Goal: Browse casually: Explore the website without a specific task or goal

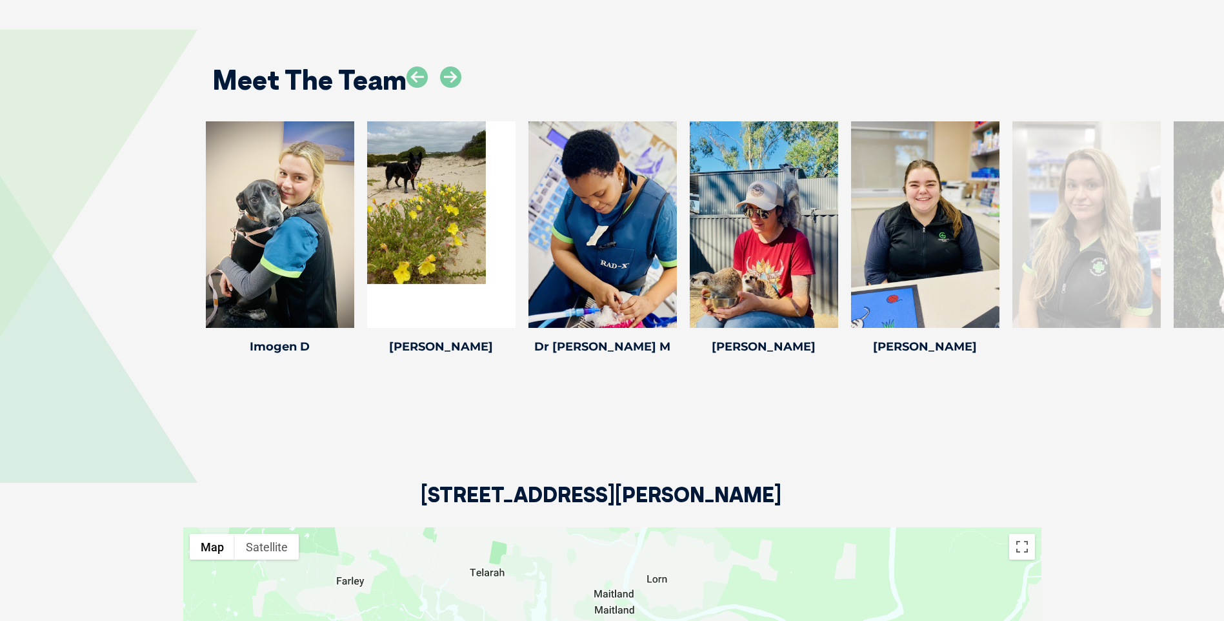
scroll to position [1872, 0]
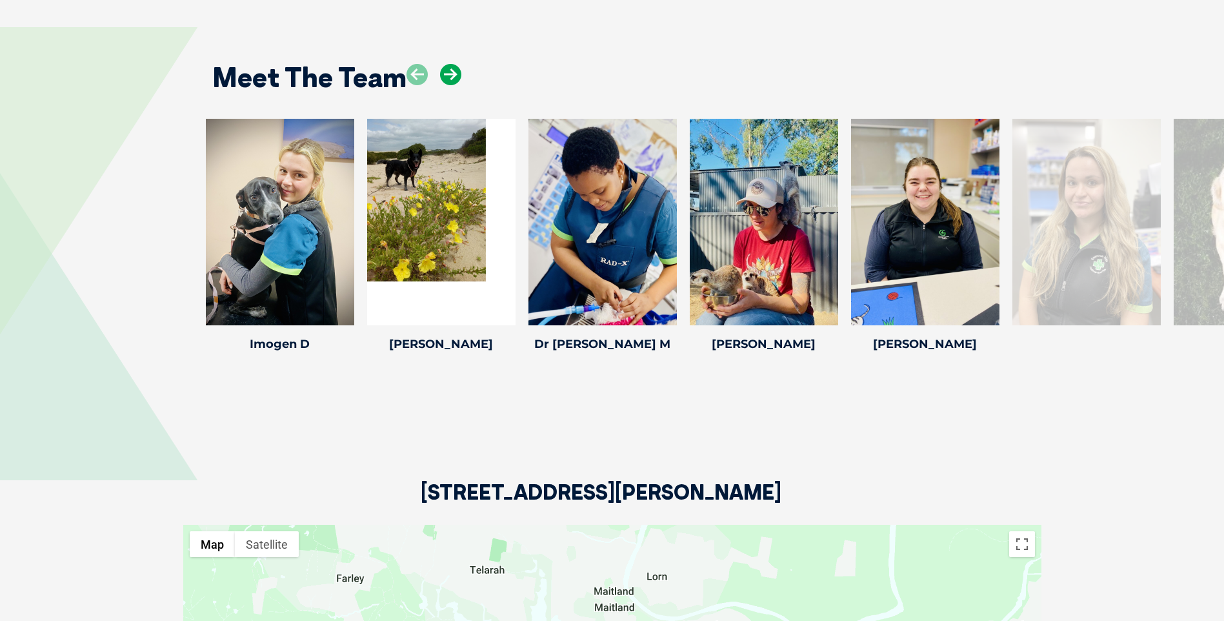
click at [451, 77] on icon at bounding box center [450, 74] width 21 height 21
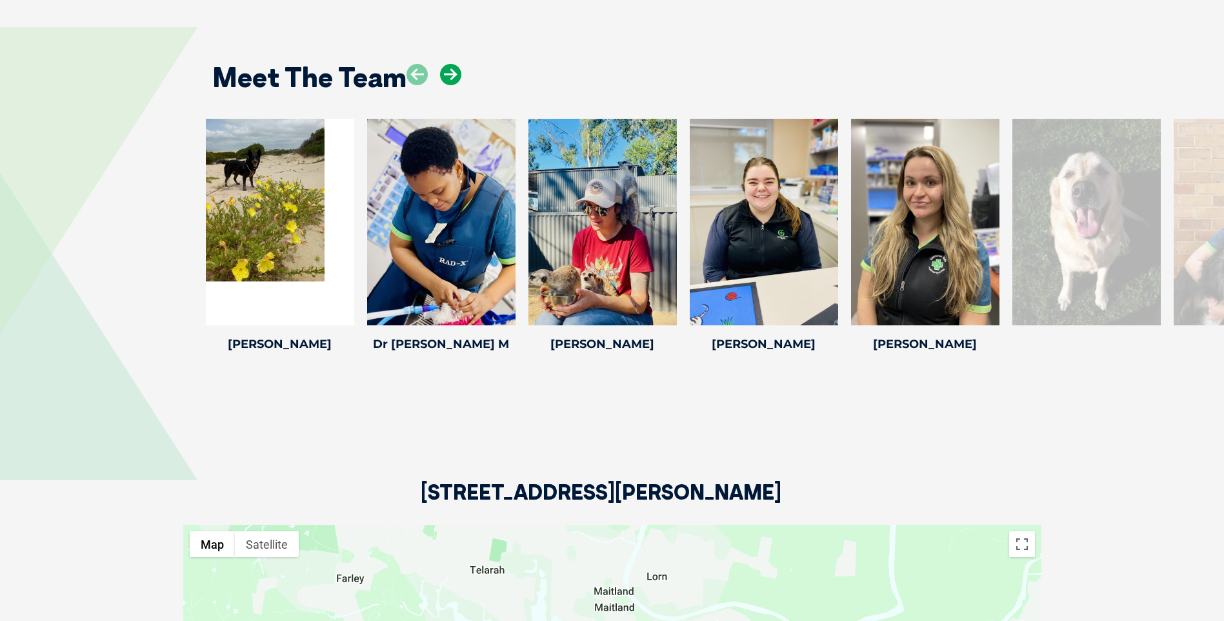
click at [451, 77] on icon at bounding box center [450, 74] width 21 height 21
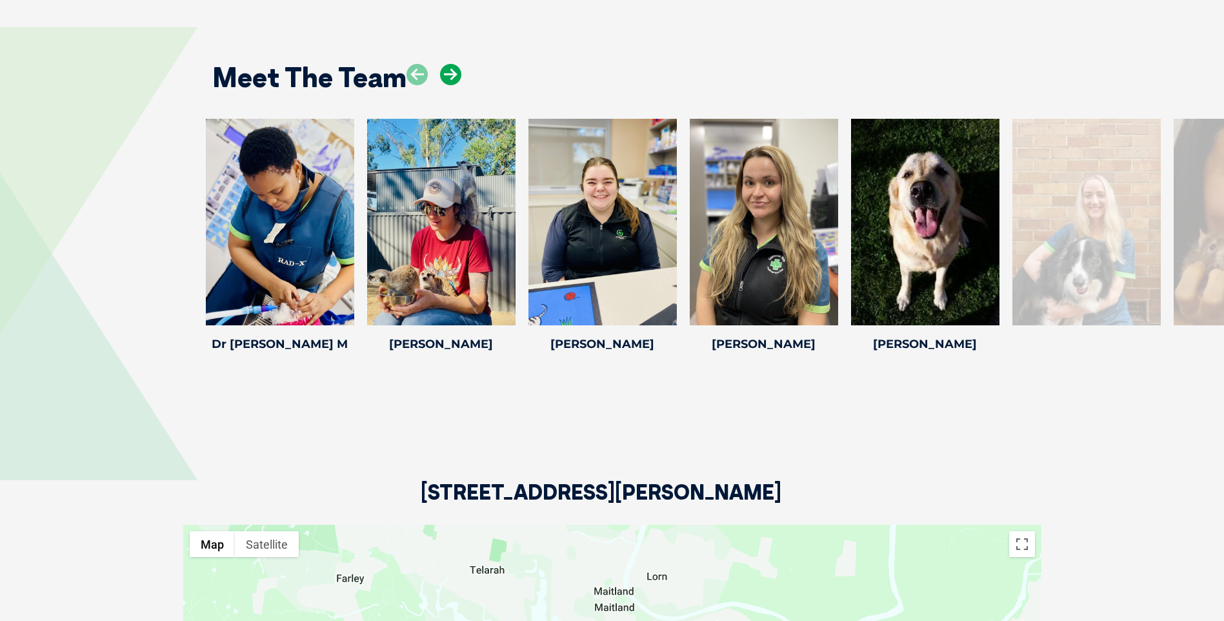
click at [451, 77] on icon at bounding box center [450, 74] width 21 height 21
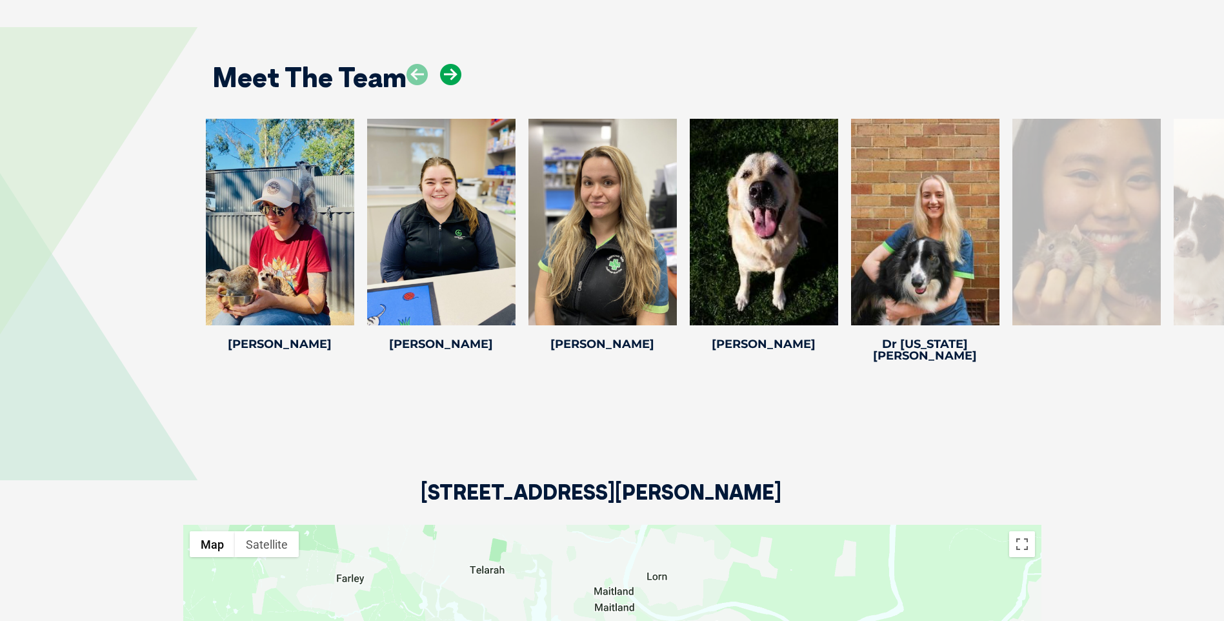
click at [451, 77] on icon at bounding box center [450, 74] width 21 height 21
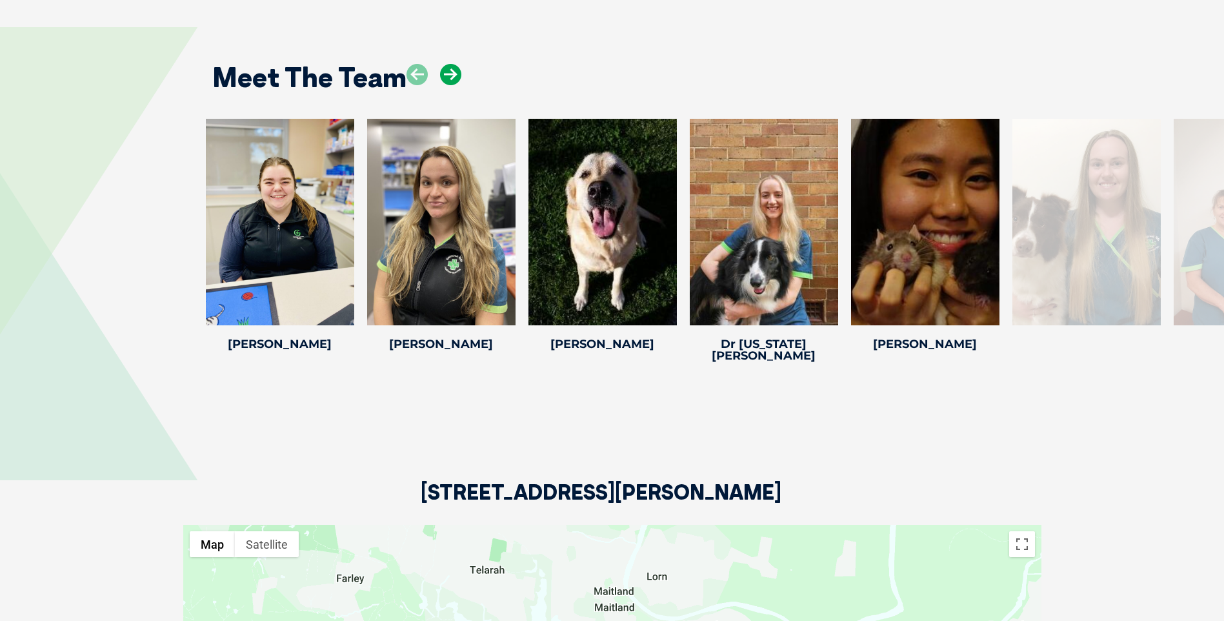
click at [451, 77] on icon at bounding box center [450, 74] width 21 height 21
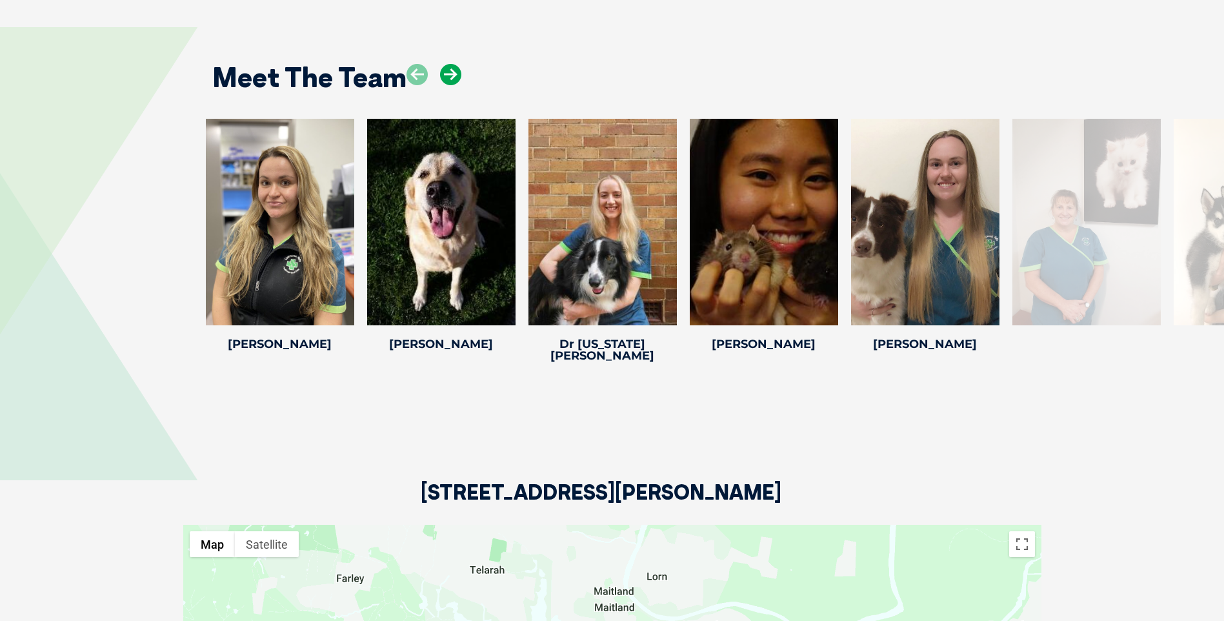
click at [451, 77] on icon at bounding box center [450, 74] width 21 height 21
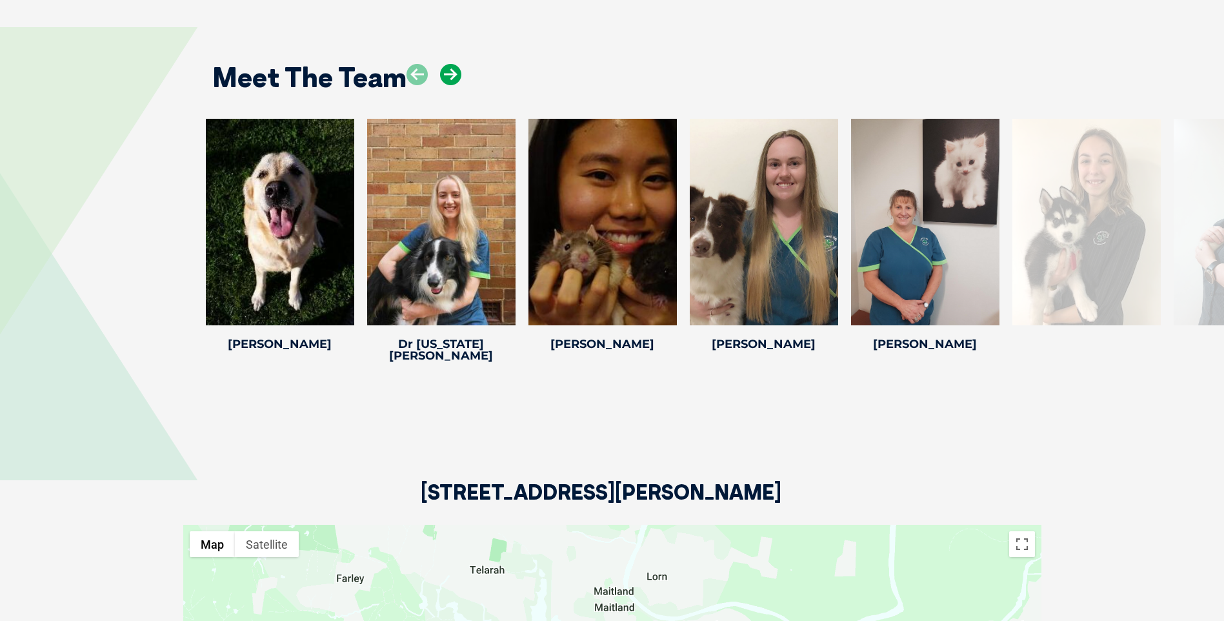
click at [451, 77] on icon at bounding box center [450, 74] width 21 height 21
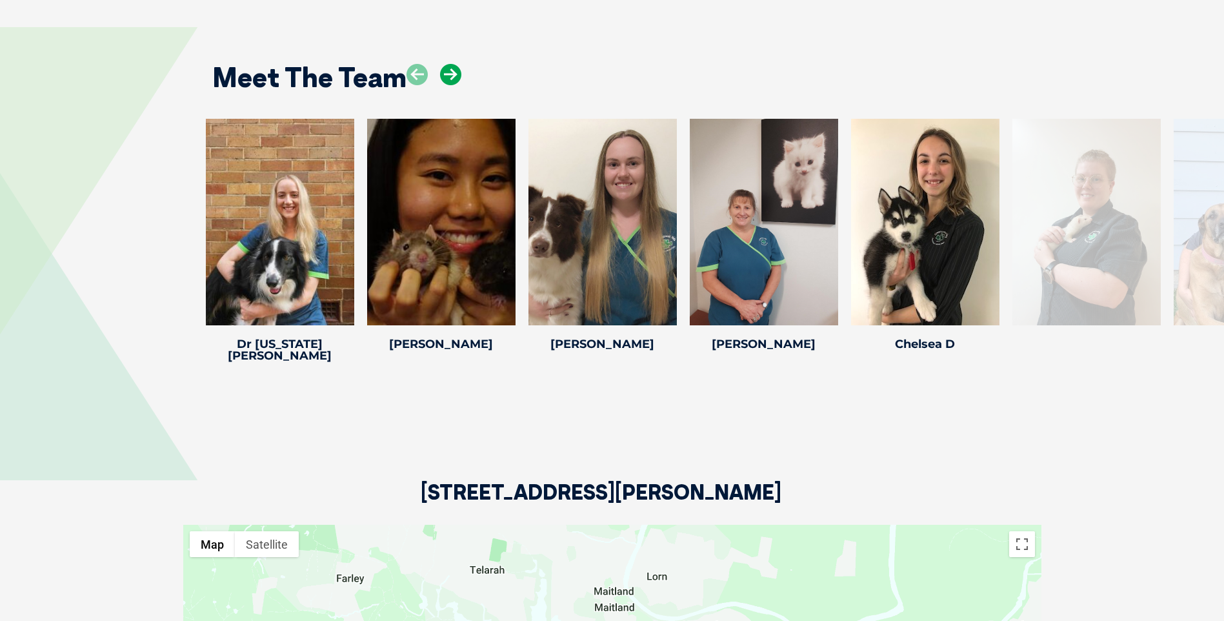
click at [451, 74] on icon at bounding box center [450, 74] width 21 height 21
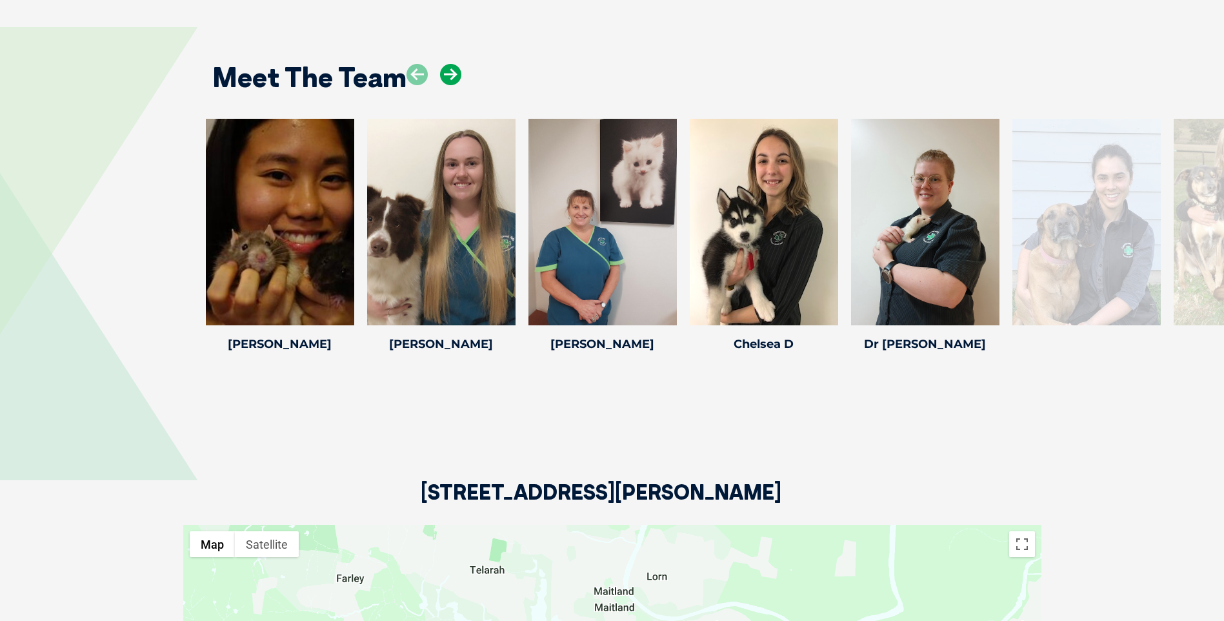
click at [451, 74] on icon at bounding box center [450, 74] width 21 height 21
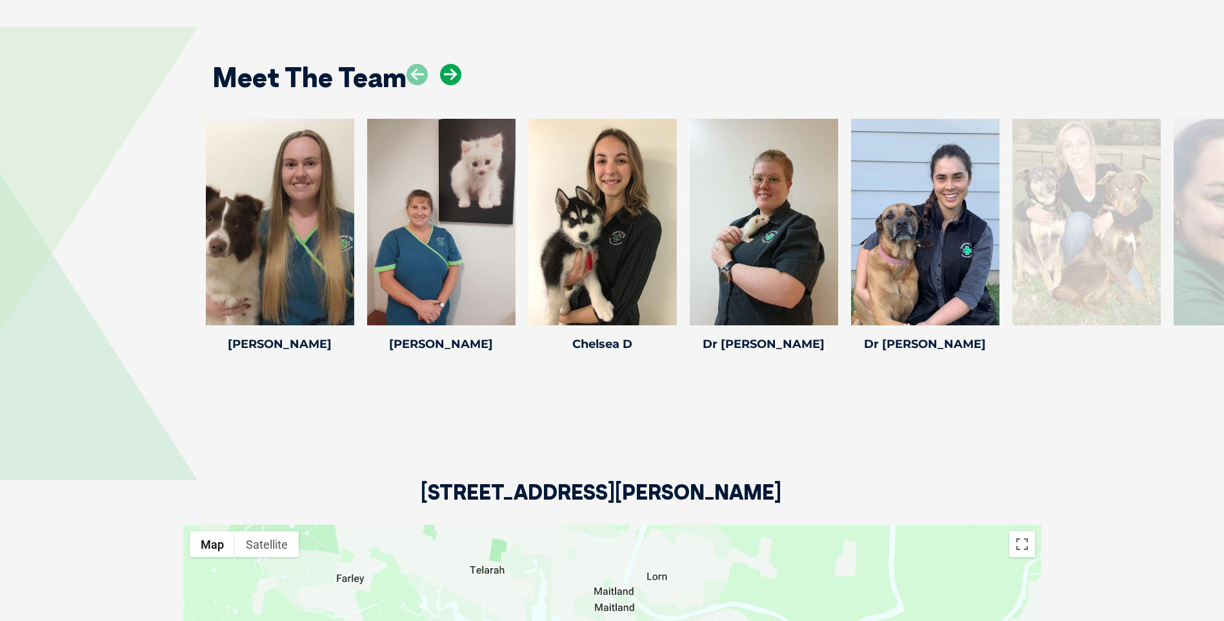
click at [451, 74] on icon at bounding box center [450, 74] width 21 height 21
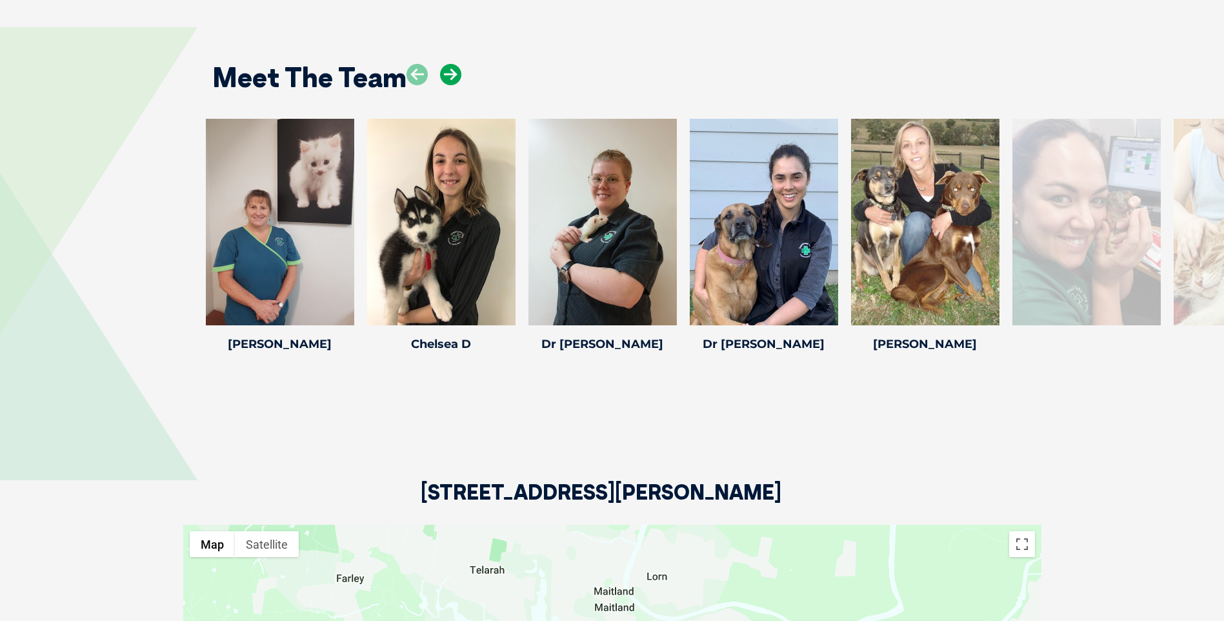
click at [445, 71] on icon at bounding box center [450, 74] width 21 height 21
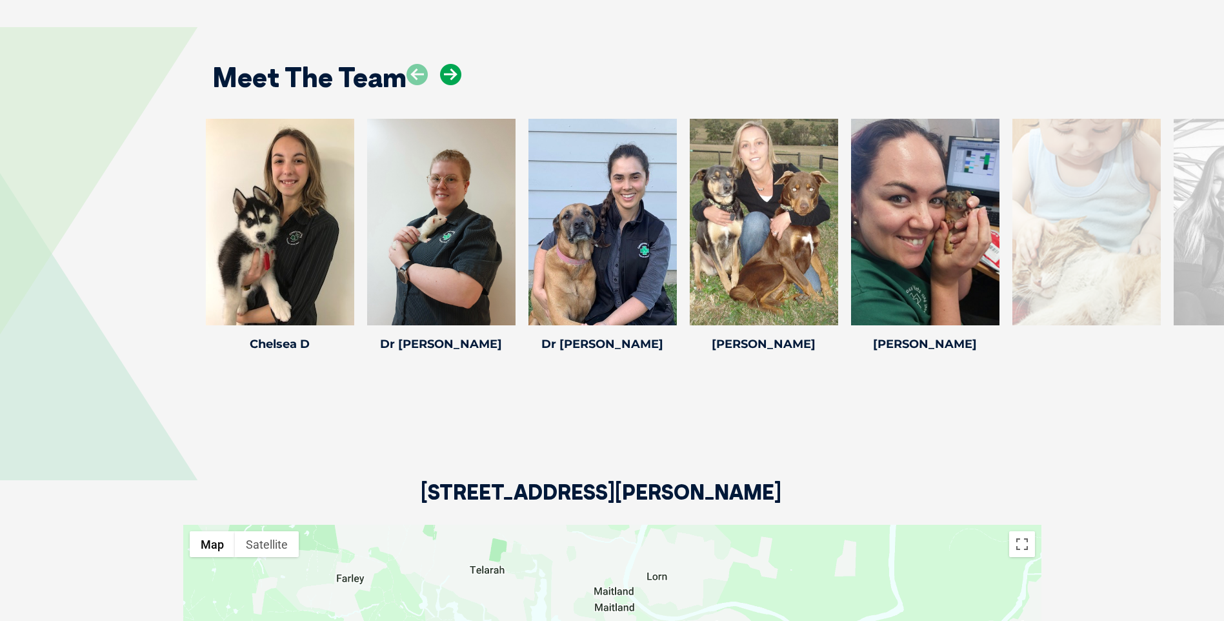
click at [445, 71] on icon at bounding box center [450, 74] width 21 height 21
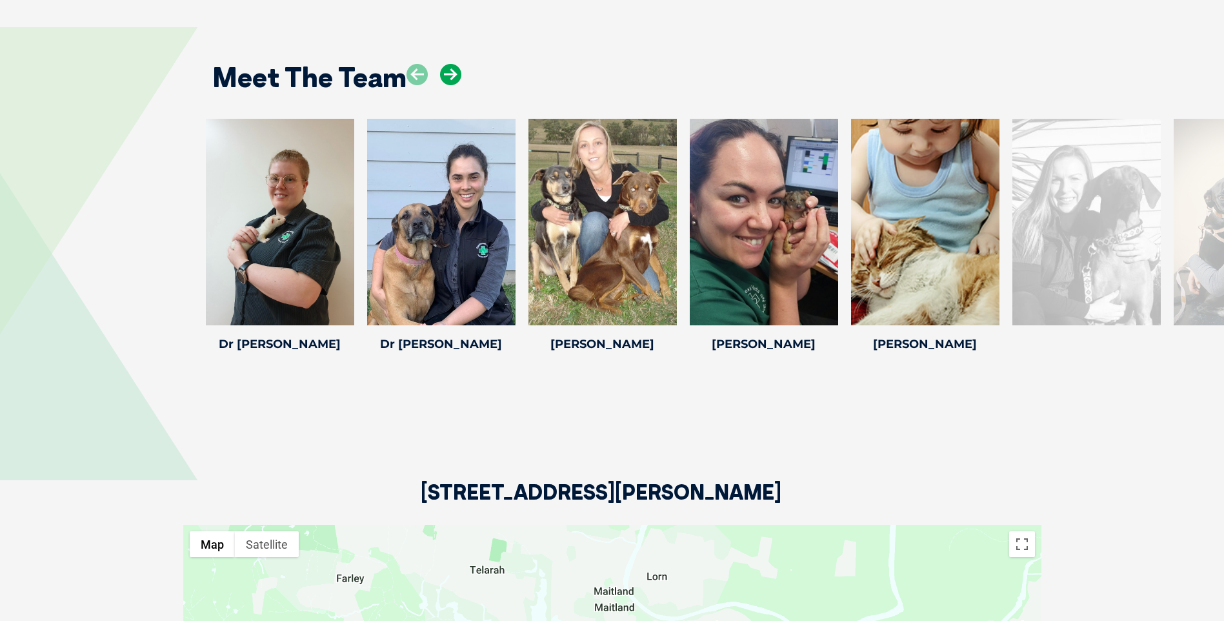
click at [445, 71] on icon at bounding box center [450, 74] width 21 height 21
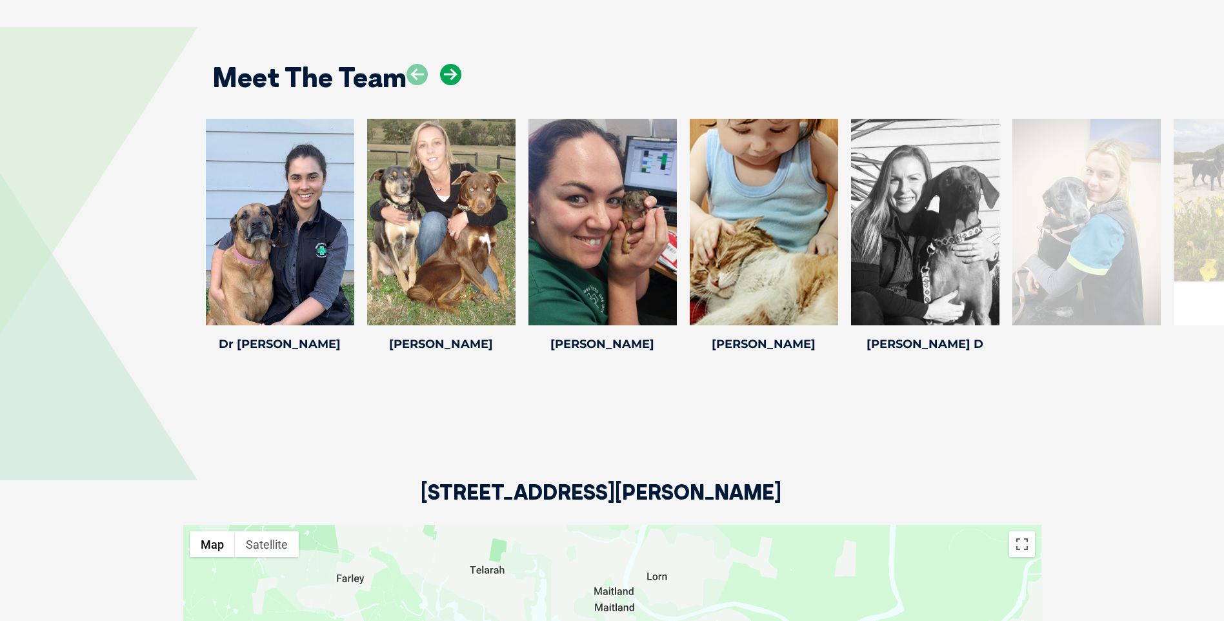
click at [445, 71] on icon at bounding box center [450, 74] width 21 height 21
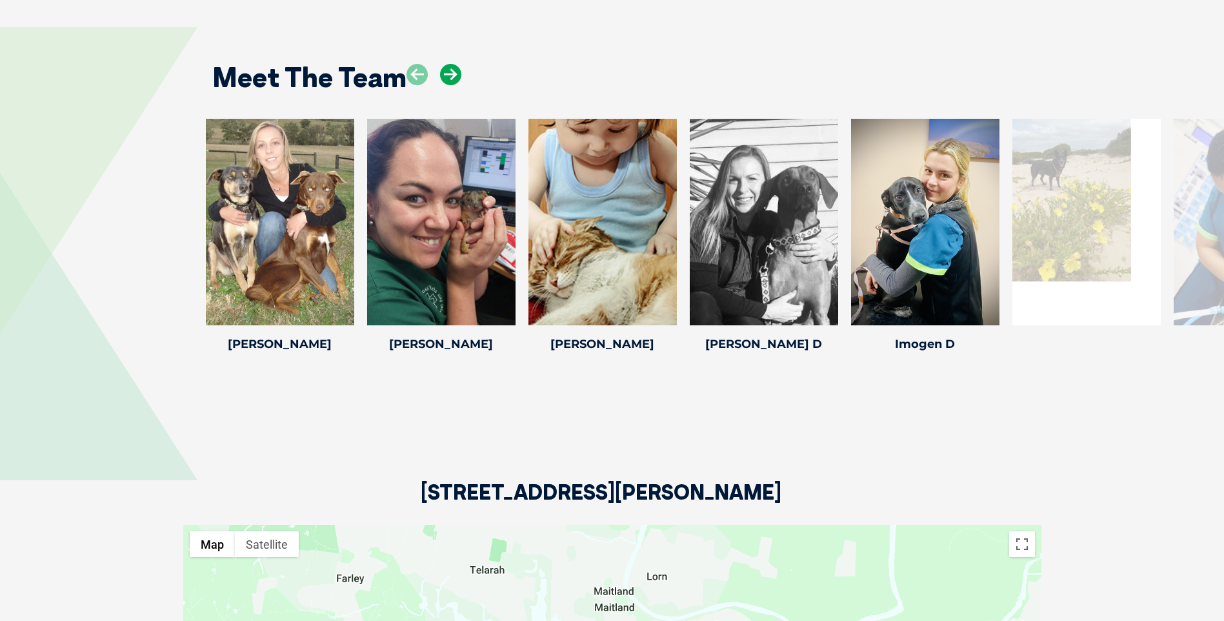
click at [445, 71] on icon at bounding box center [450, 74] width 21 height 21
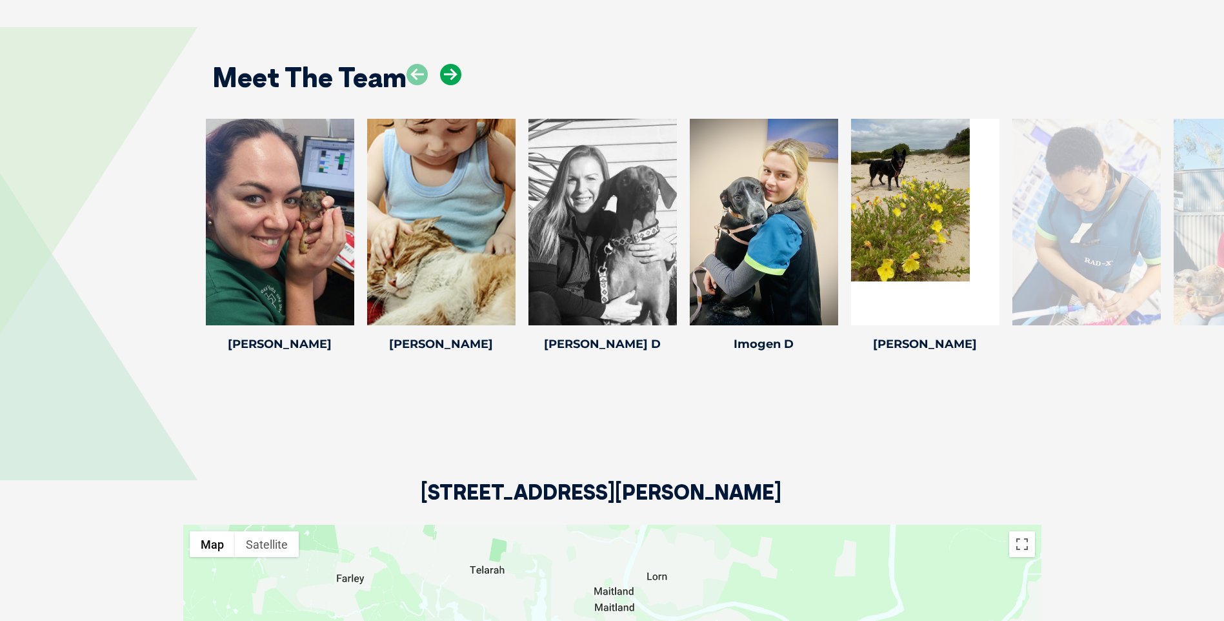
click at [445, 71] on icon at bounding box center [450, 74] width 21 height 21
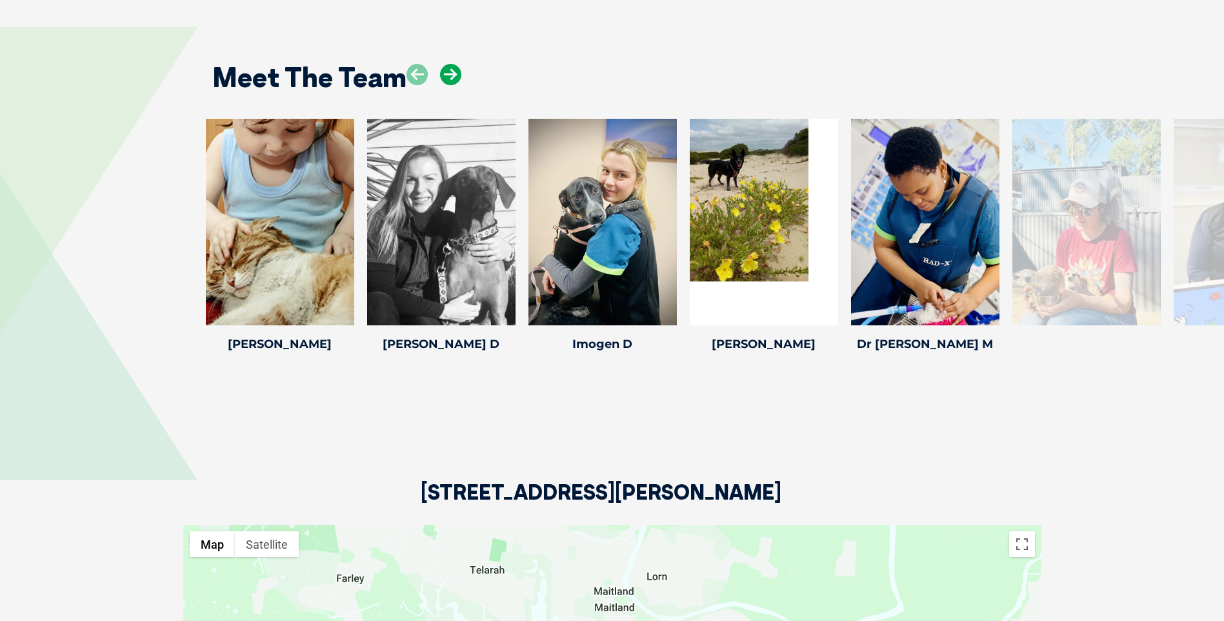
click at [445, 71] on icon at bounding box center [450, 74] width 21 height 21
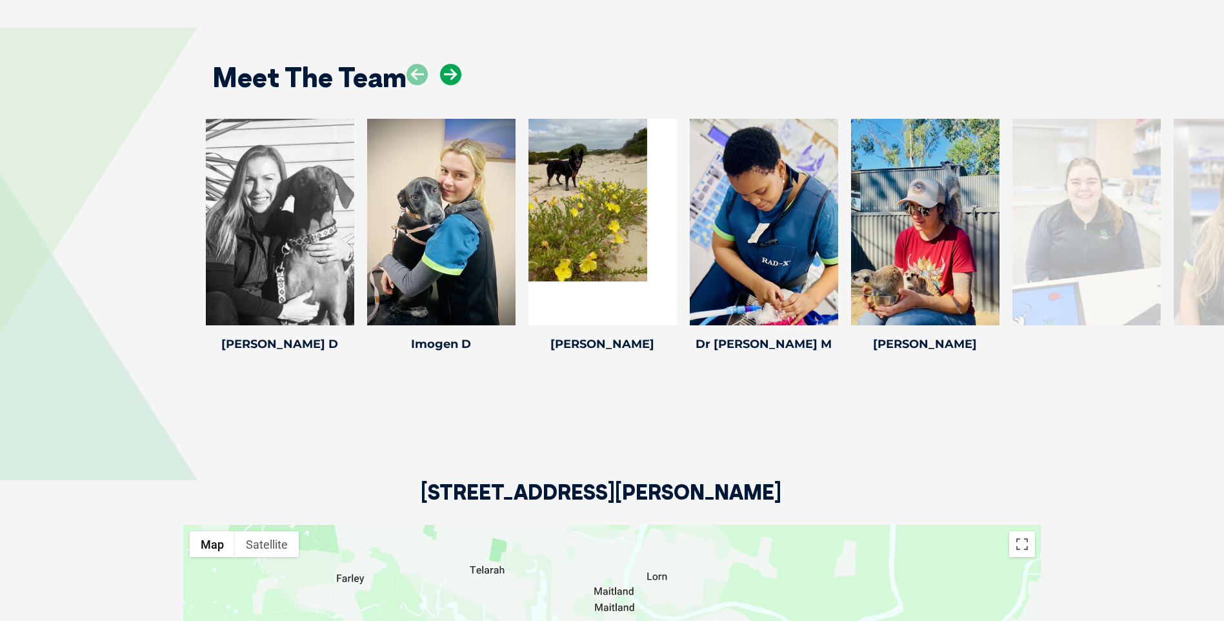
click at [445, 71] on icon at bounding box center [450, 74] width 21 height 21
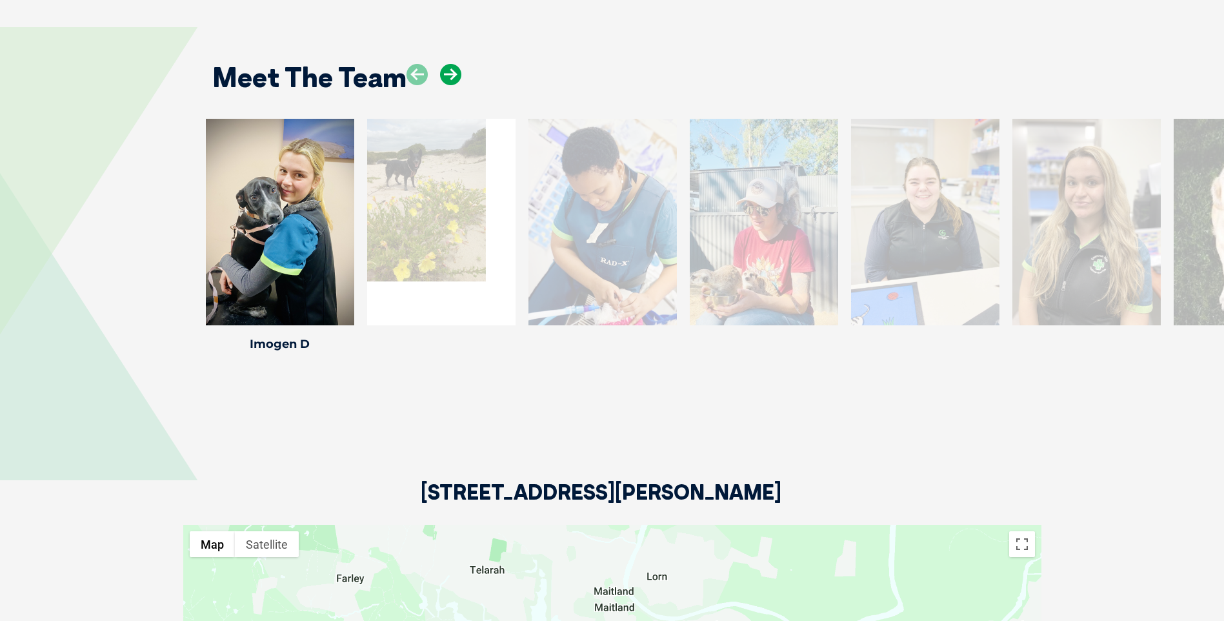
click at [445, 71] on icon at bounding box center [450, 74] width 21 height 21
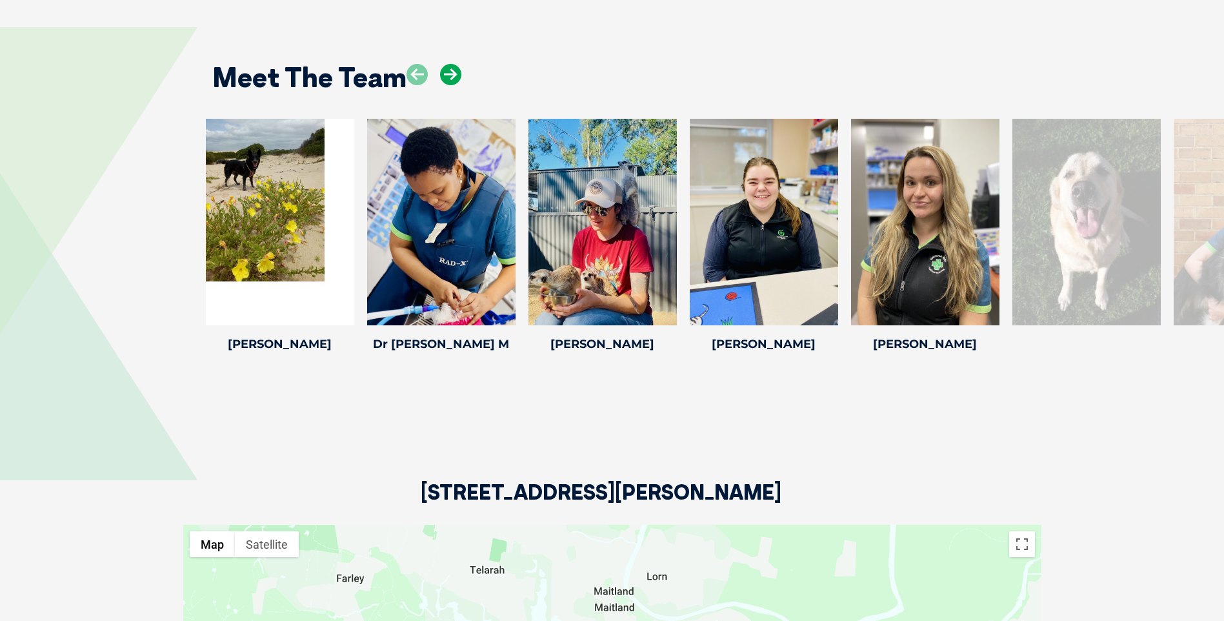
click at [445, 71] on icon at bounding box center [450, 74] width 21 height 21
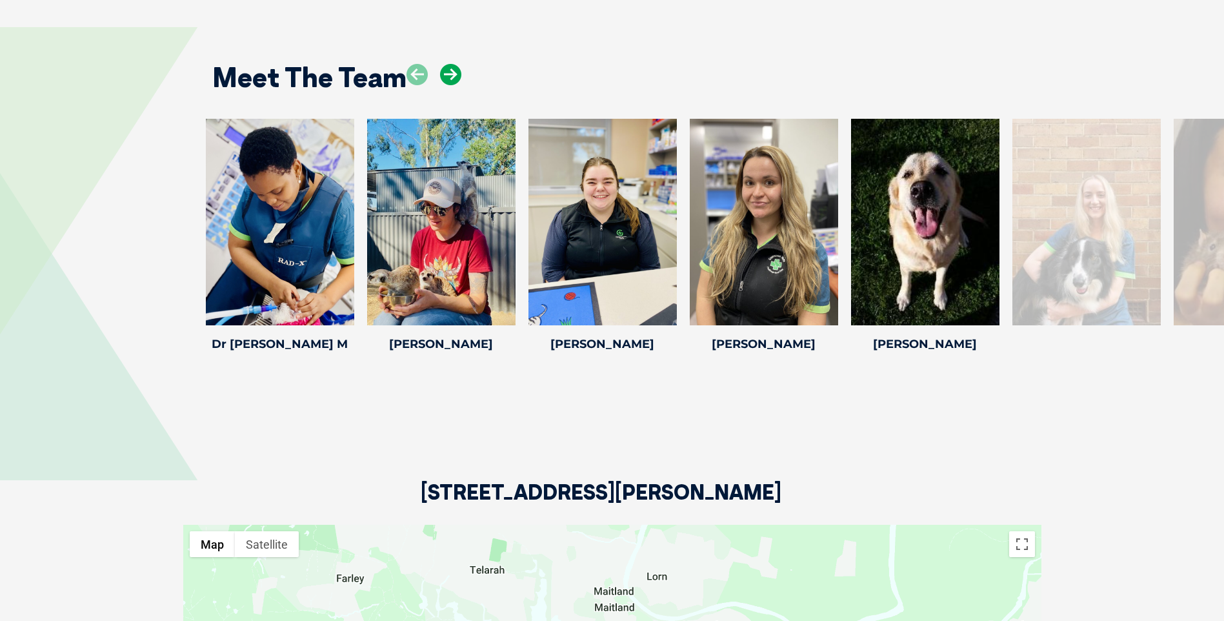
click at [445, 71] on icon at bounding box center [450, 74] width 21 height 21
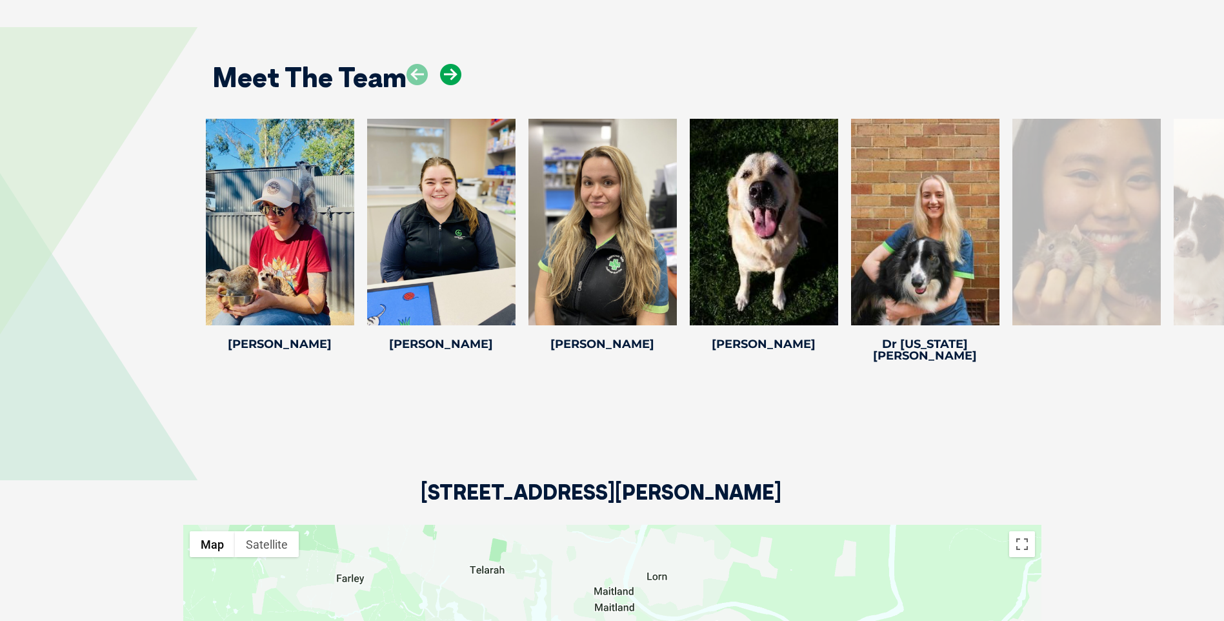
click at [445, 71] on icon at bounding box center [450, 74] width 21 height 21
click at [453, 77] on icon at bounding box center [450, 74] width 21 height 21
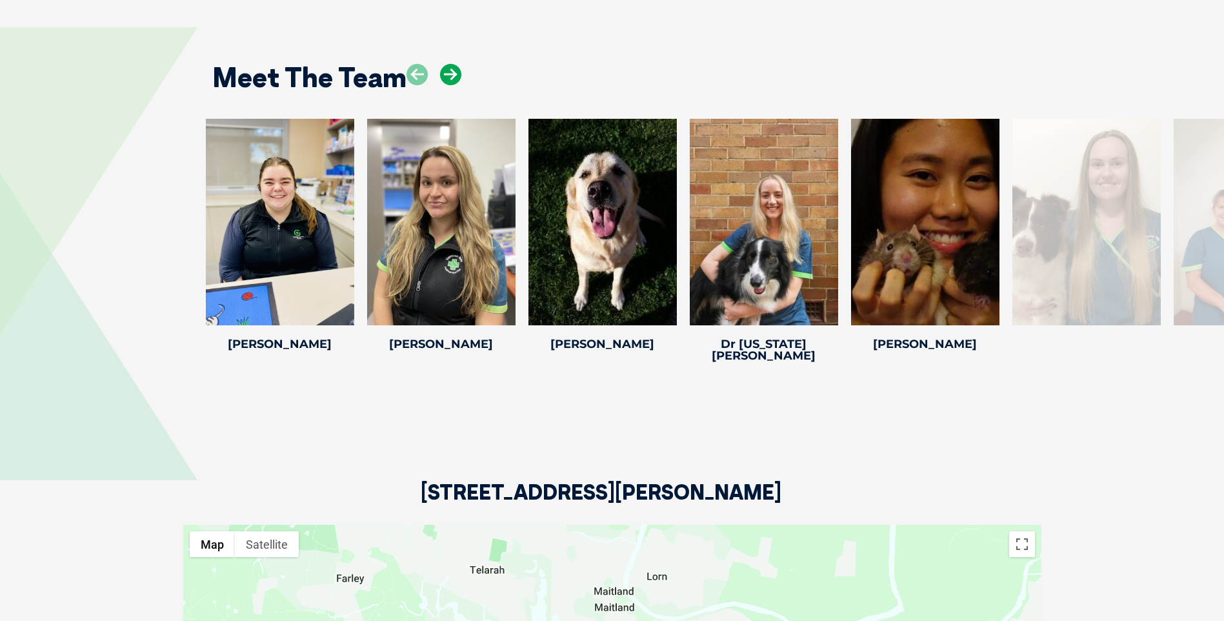
click at [453, 77] on icon at bounding box center [450, 74] width 21 height 21
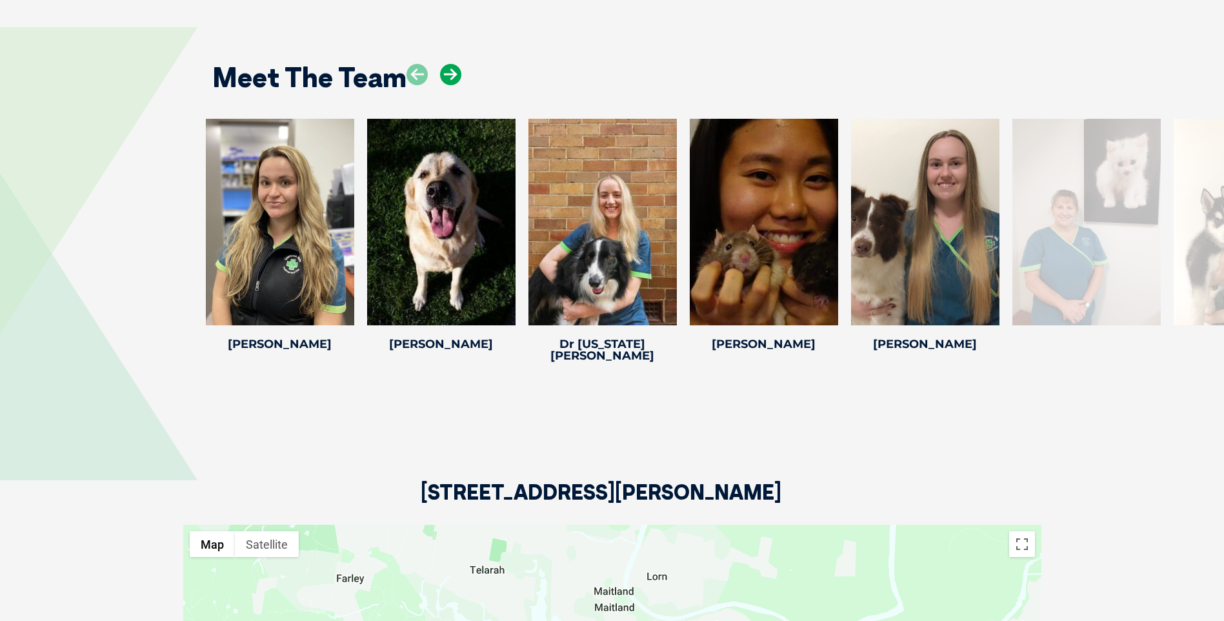
click at [453, 77] on icon at bounding box center [450, 74] width 21 height 21
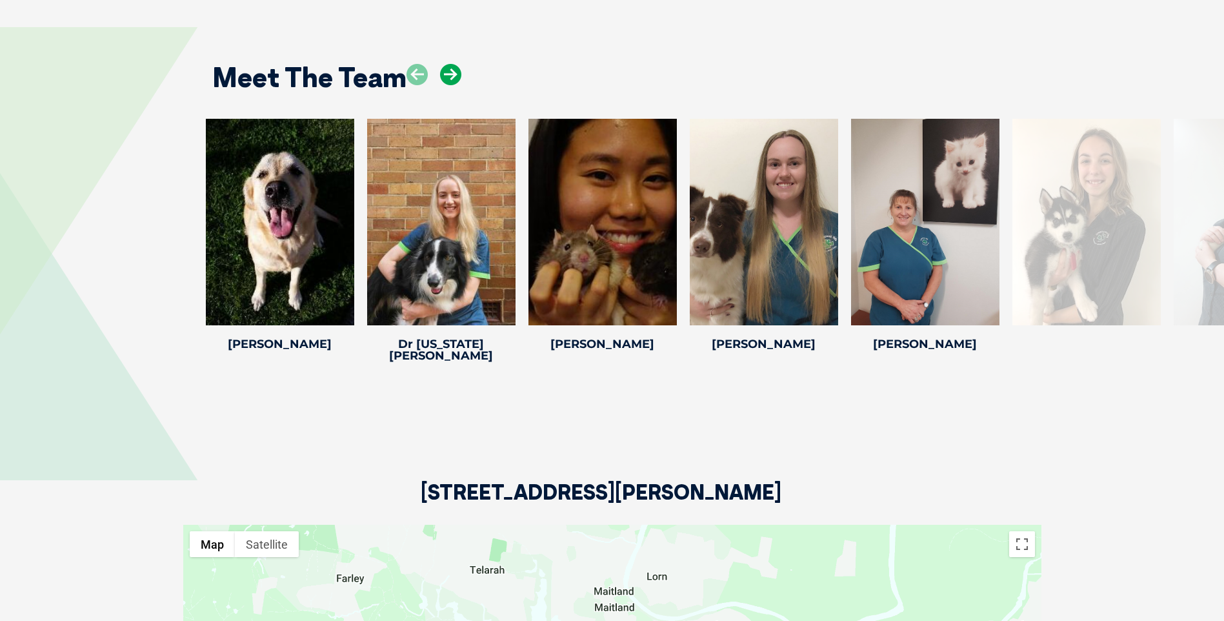
click at [453, 77] on icon at bounding box center [450, 74] width 21 height 21
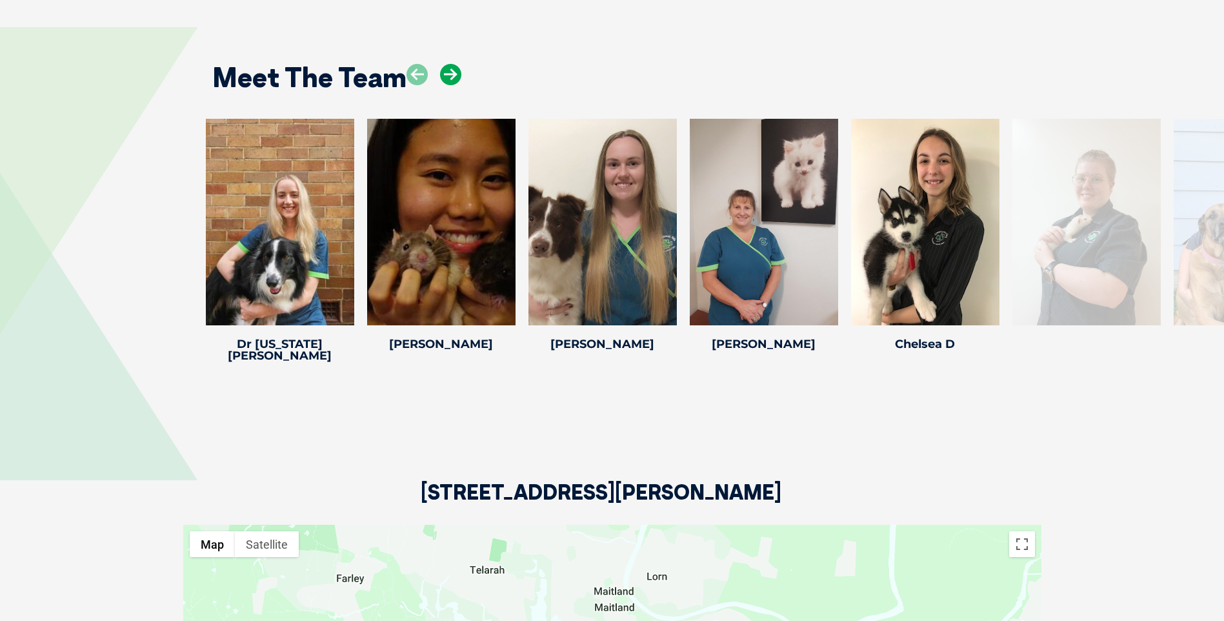
click at [453, 77] on icon at bounding box center [450, 74] width 21 height 21
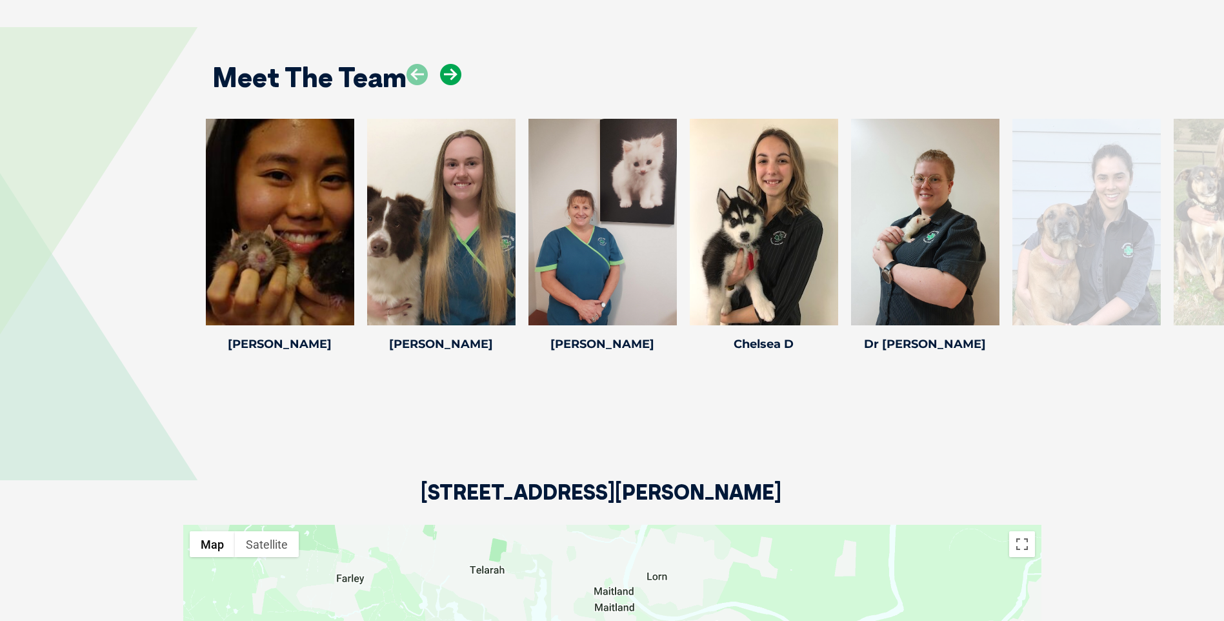
click at [453, 77] on icon at bounding box center [450, 74] width 21 height 21
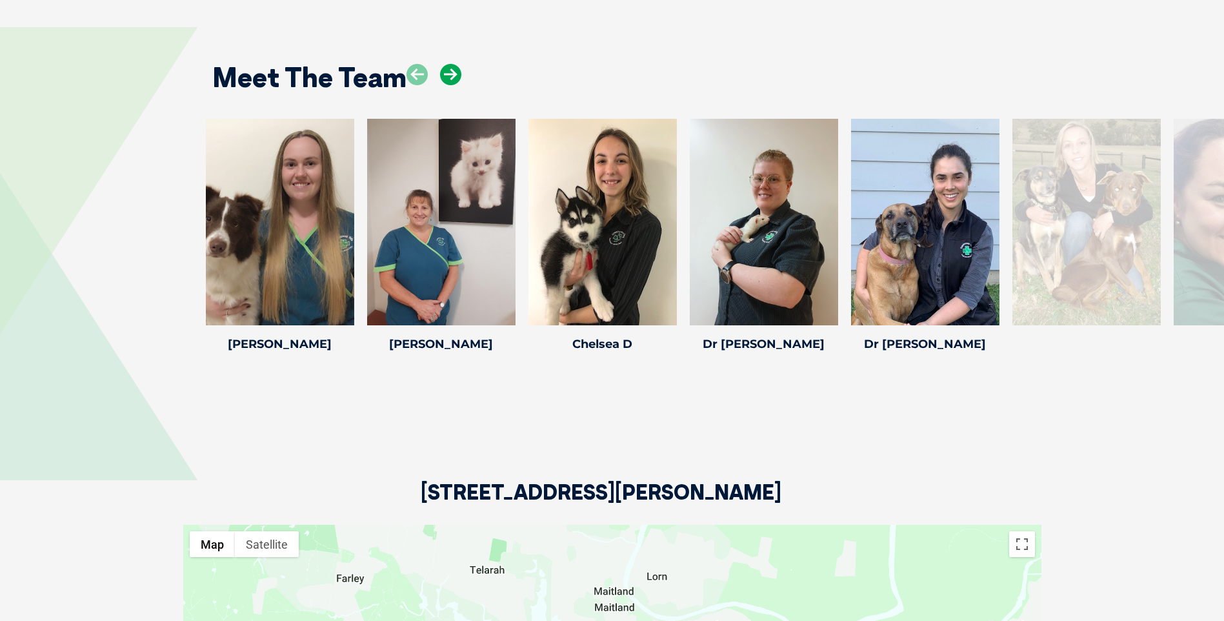
click at [453, 77] on icon at bounding box center [450, 74] width 21 height 21
